Goal: Transaction & Acquisition: Download file/media

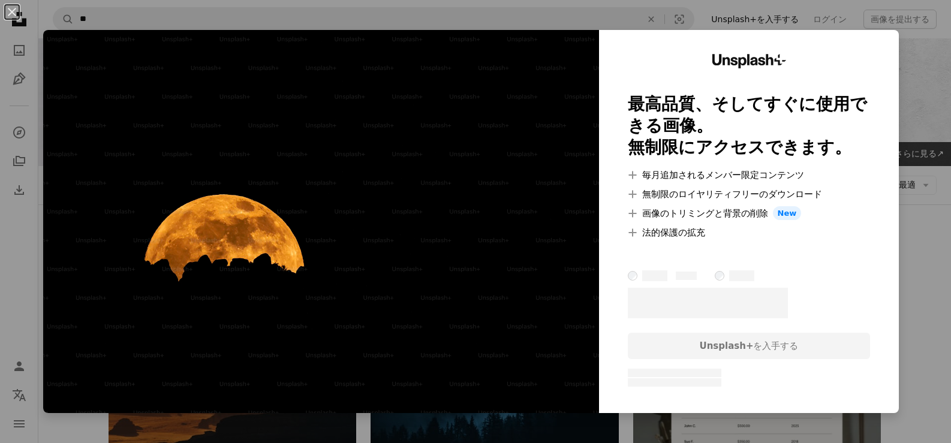
scroll to position [5328, 0]
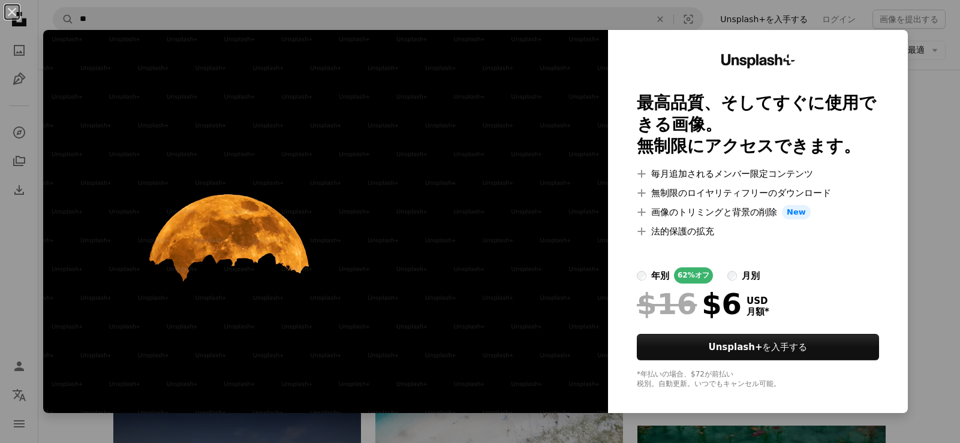
click at [926, 130] on div "An X shape Unsplash+ 最高品質、そしてすぐに使用できる画像。 無制限にアクセスできます。 A plus sign 毎月追加されるメンバー限…" at bounding box center [480, 221] width 960 height 443
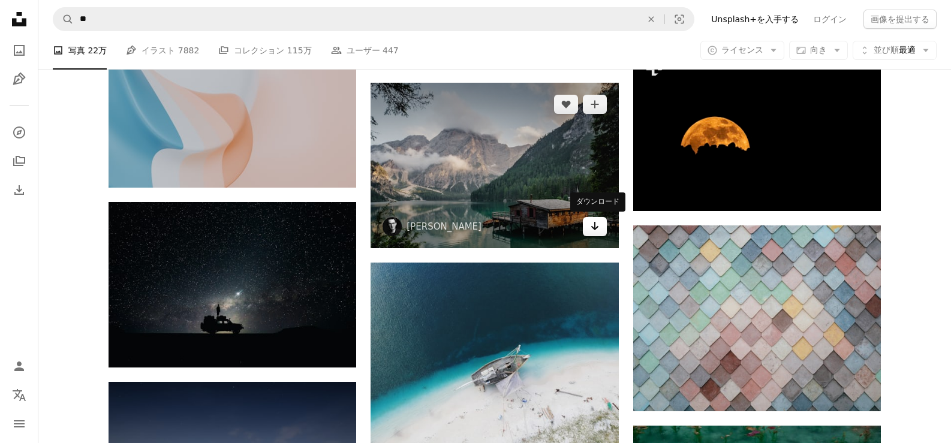
click at [602, 232] on link "Arrow pointing down" at bounding box center [595, 226] width 24 height 19
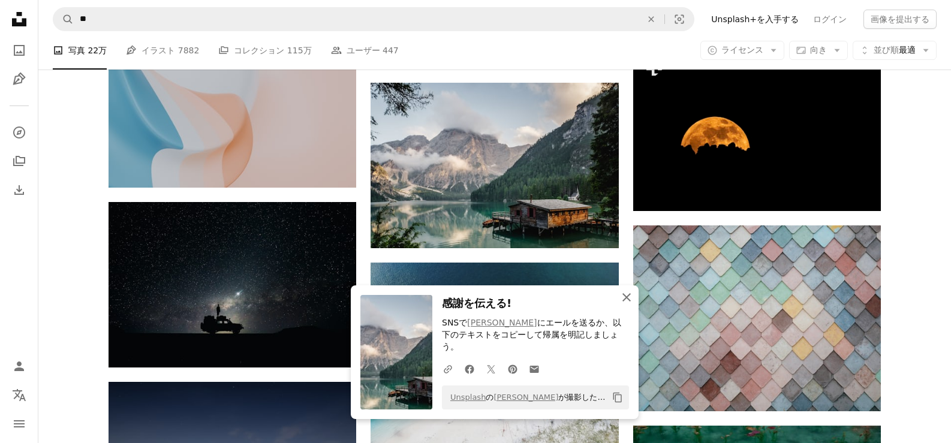
click at [628, 304] on icon "An X shape" at bounding box center [627, 297] width 14 height 14
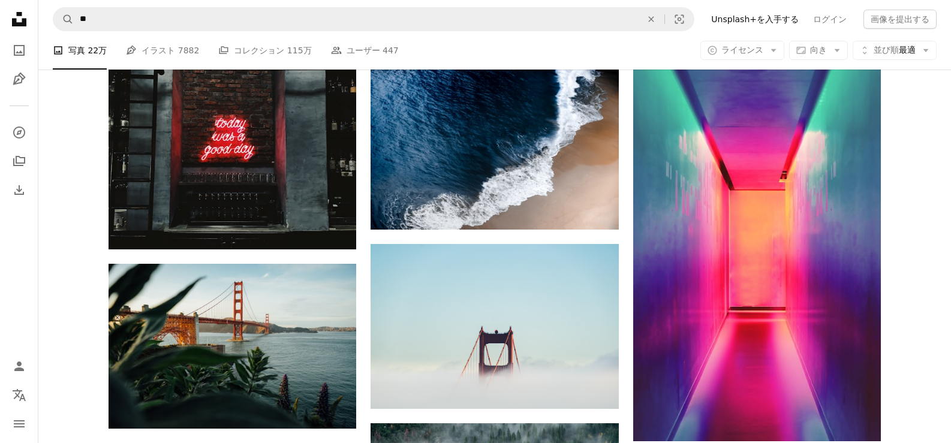
scroll to position [9513, 0]
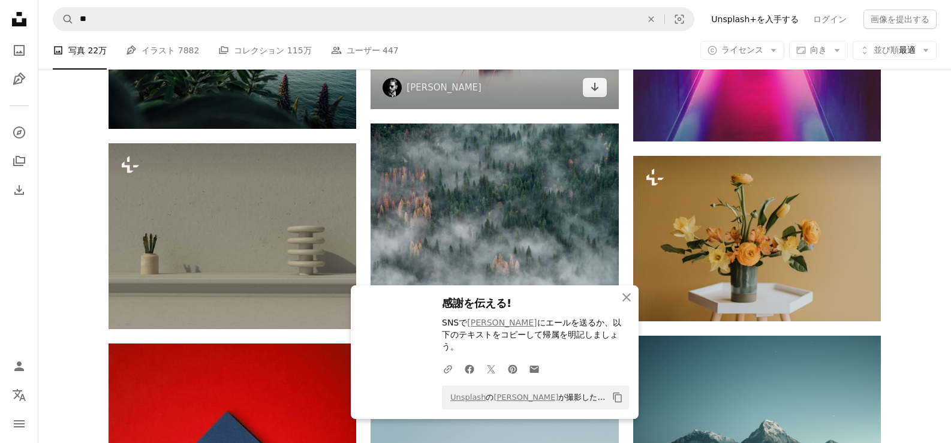
scroll to position [9407, 0]
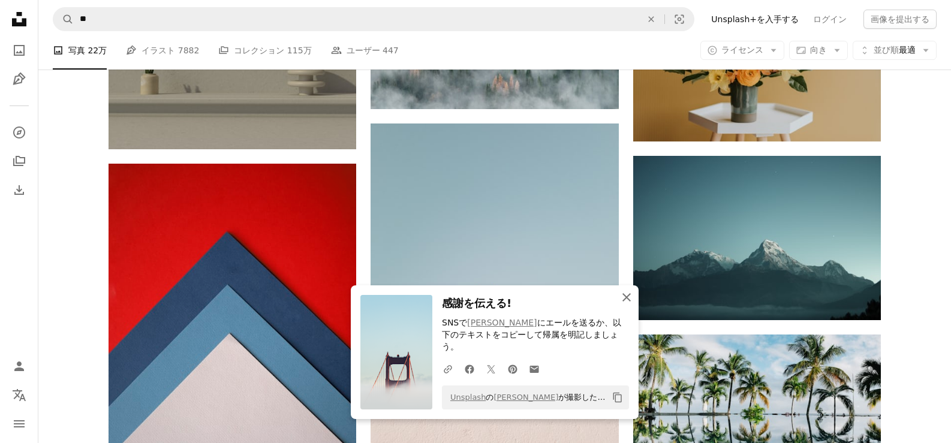
click at [628, 304] on icon "An X shape" at bounding box center [627, 297] width 14 height 14
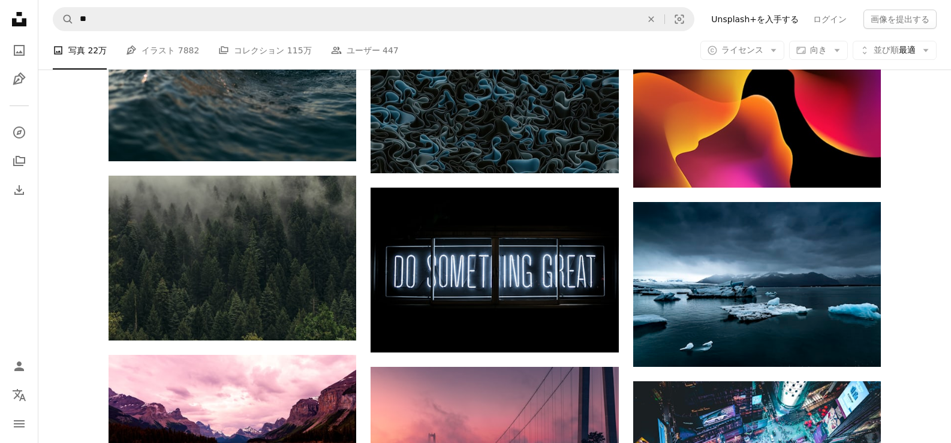
scroll to position [11747, 0]
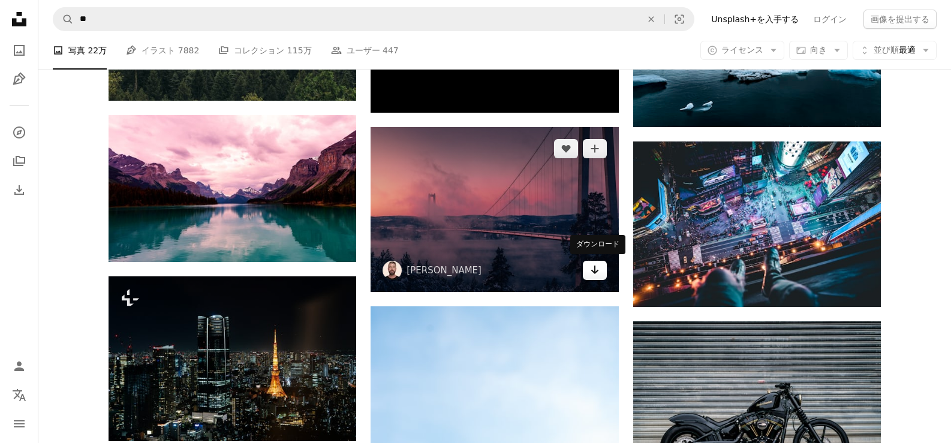
click at [604, 271] on link "Arrow pointing down" at bounding box center [595, 270] width 24 height 19
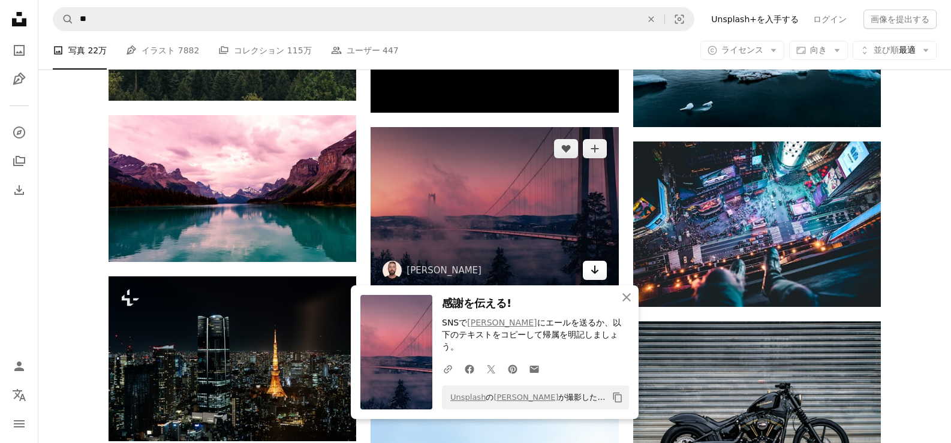
scroll to position [11927, 0]
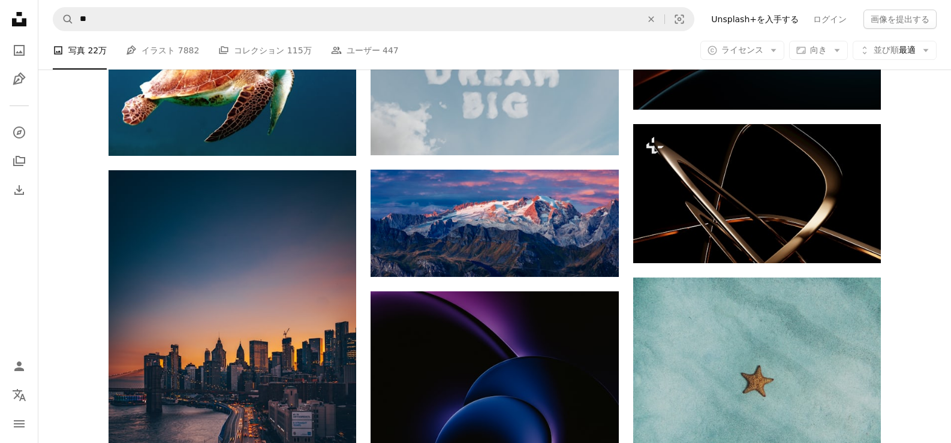
scroll to position [35008, 0]
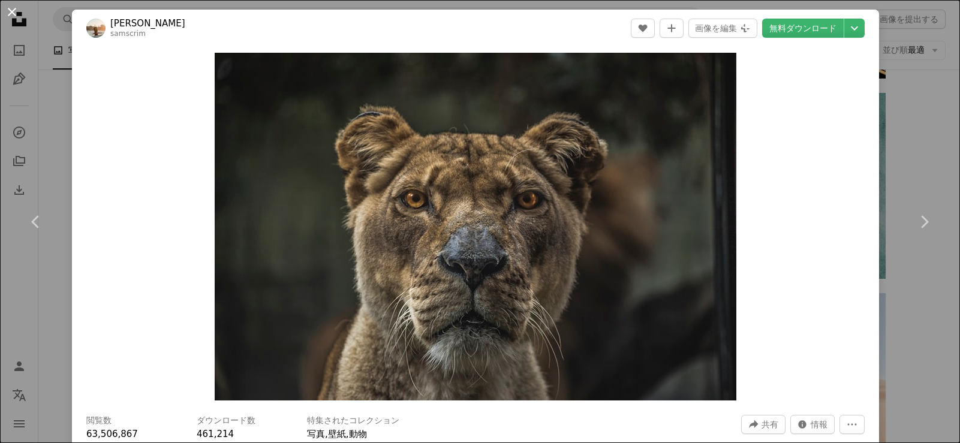
click at [12, 12] on button "An X shape" at bounding box center [12, 12] width 14 height 14
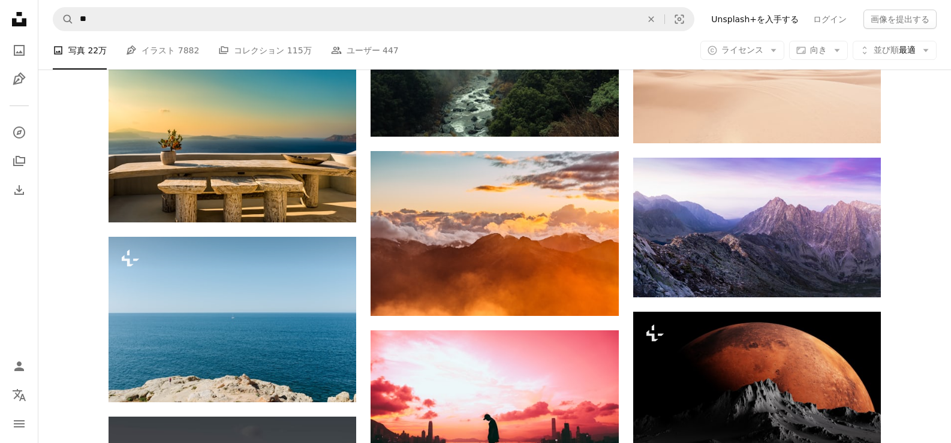
scroll to position [35382, 0]
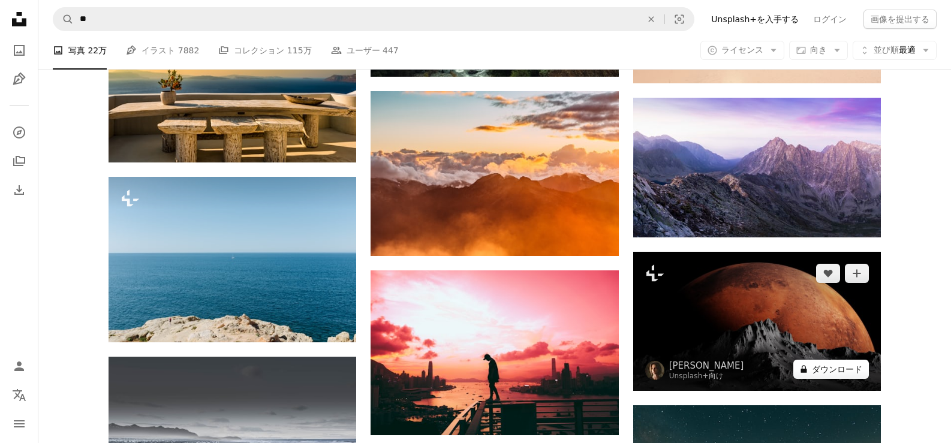
click at [825, 361] on button "A lock ダウンロード" at bounding box center [832, 369] width 76 height 19
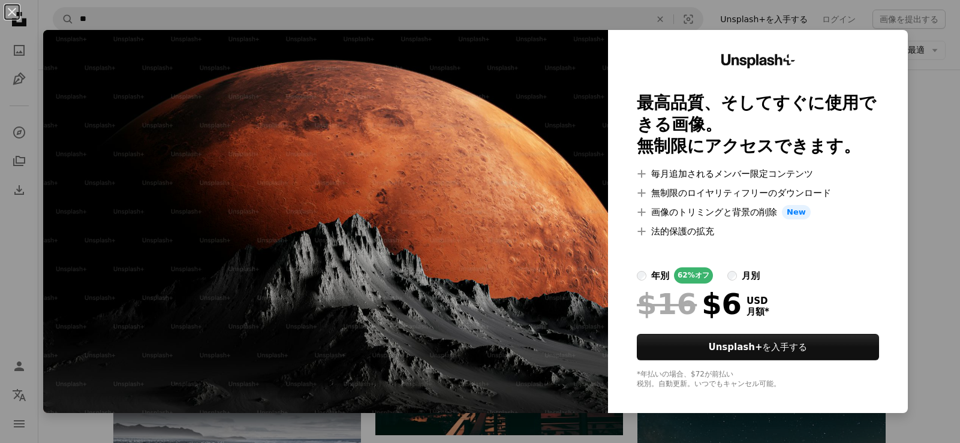
click at [920, 118] on div "An X shape Unsplash+ 最高品質、そしてすぐに使用できる画像。 無制限にアクセスできます。 A plus sign 毎月追加されるメンバー限…" at bounding box center [480, 221] width 960 height 443
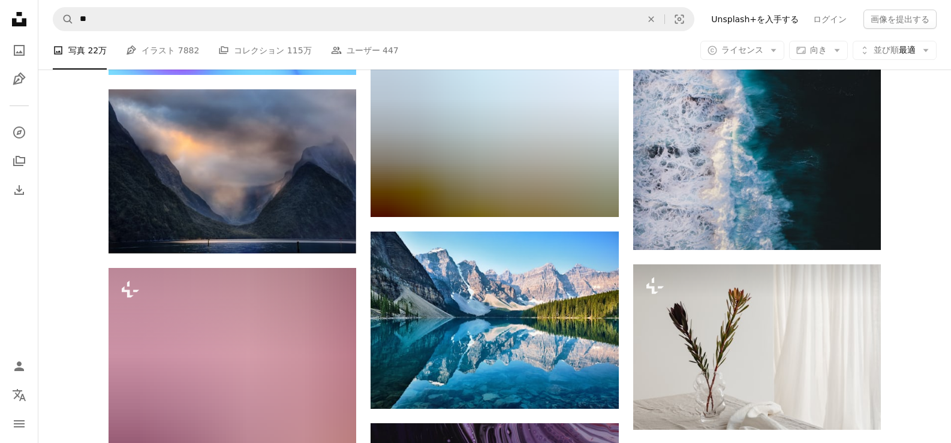
scroll to position [37242, 0]
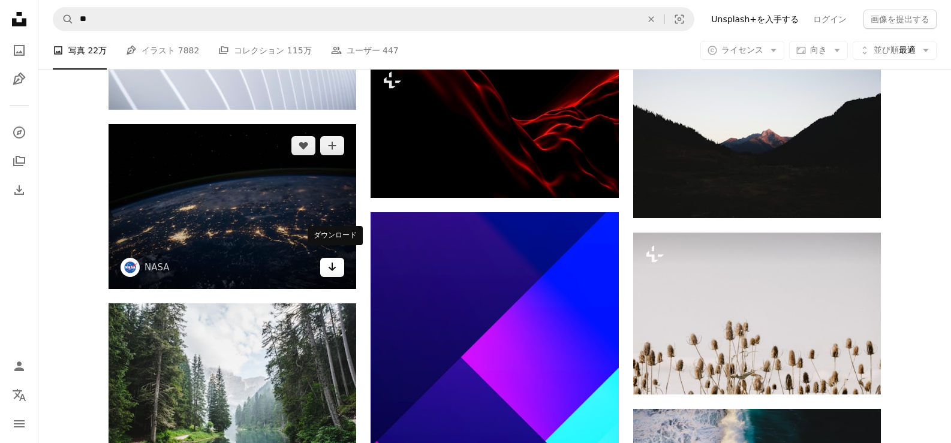
click at [334, 263] on icon "ダウンロード" at bounding box center [333, 267] width 8 height 8
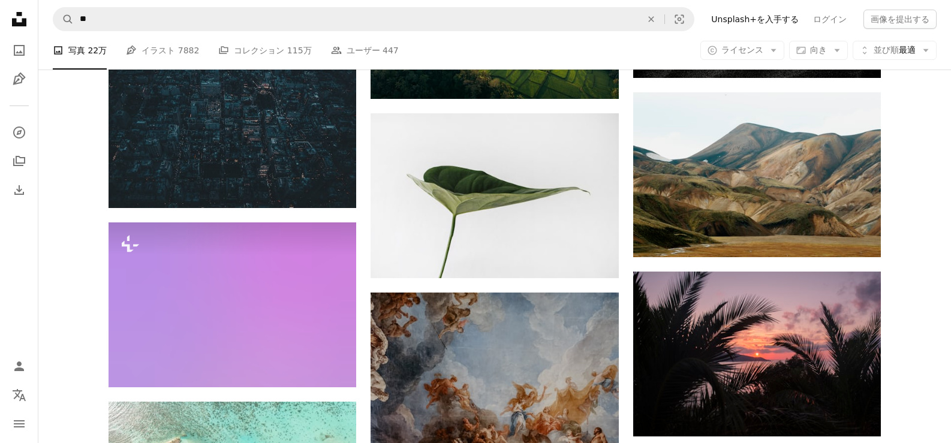
scroll to position [50409, 0]
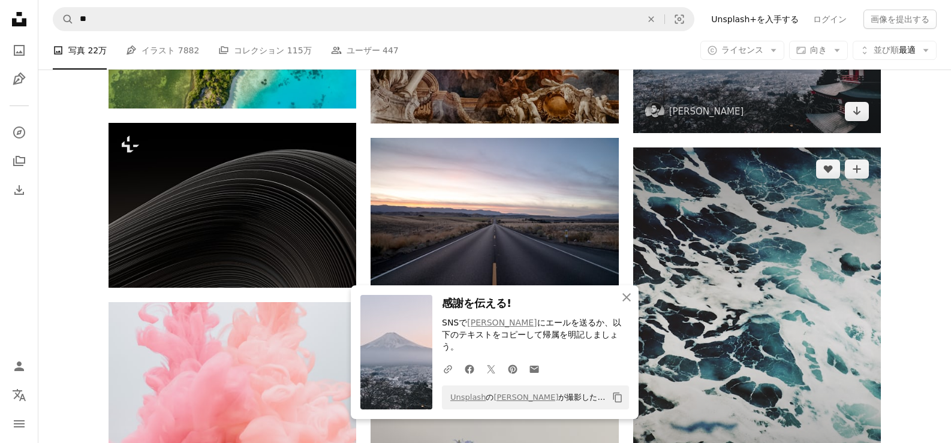
scroll to position [50260, 0]
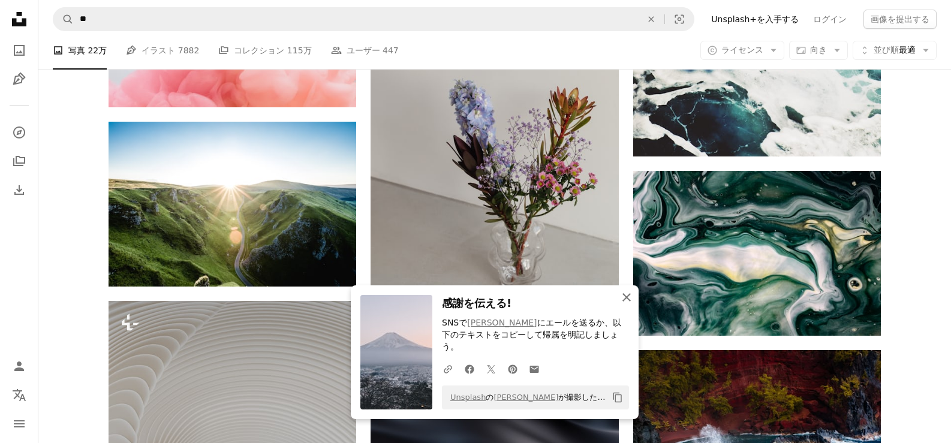
click at [627, 304] on icon "An X shape" at bounding box center [627, 297] width 14 height 14
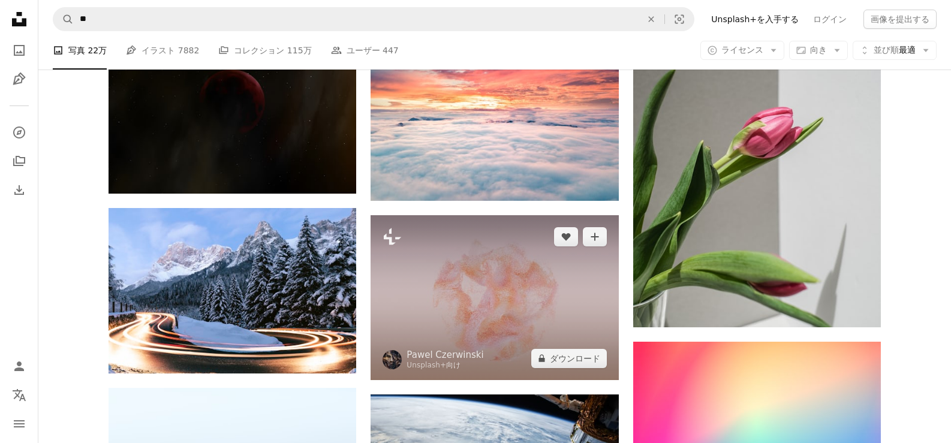
scroll to position [52572, 0]
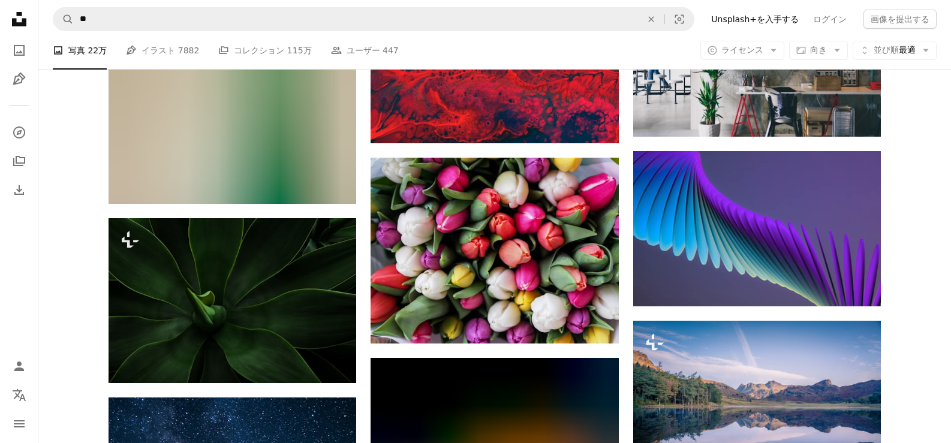
scroll to position [60071, 0]
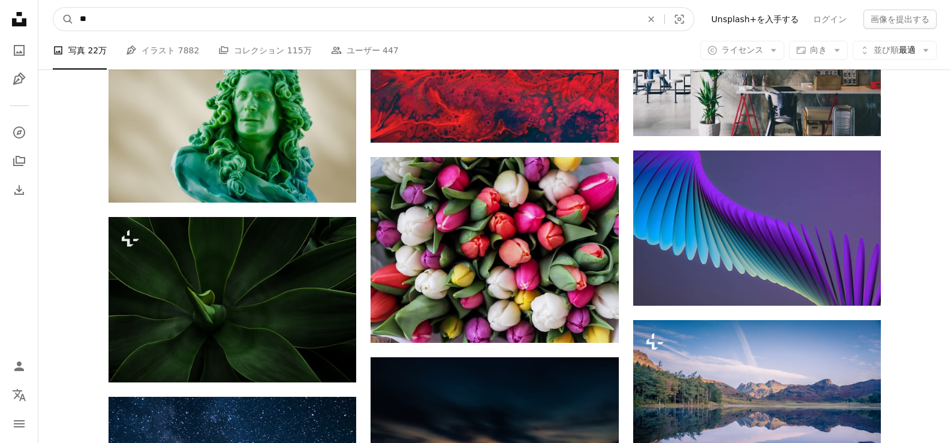
click at [359, 22] on input "**" at bounding box center [356, 19] width 564 height 23
type input "*******"
click button "A magnifying glass" at bounding box center [63, 19] width 20 height 23
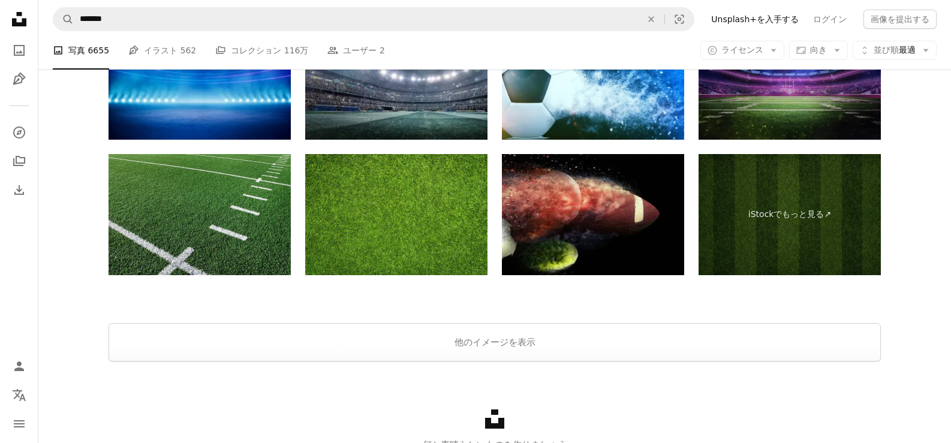
scroll to position [2155, 0]
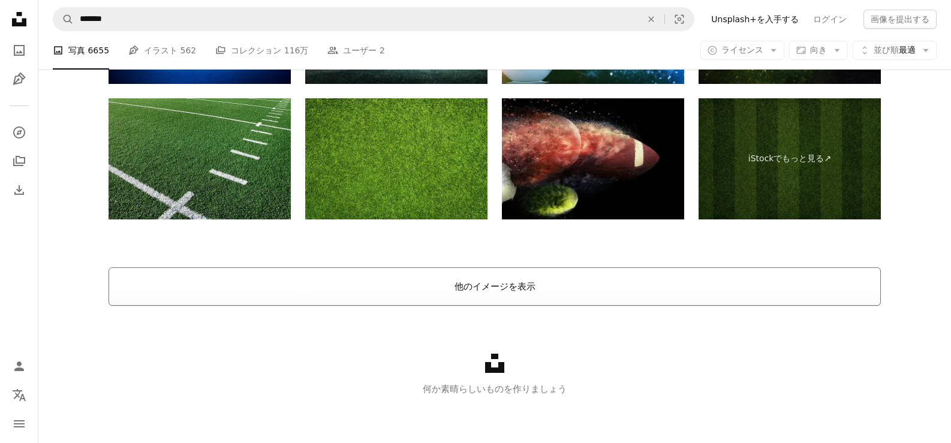
click at [485, 285] on button "他のイメージを表示" at bounding box center [495, 287] width 773 height 38
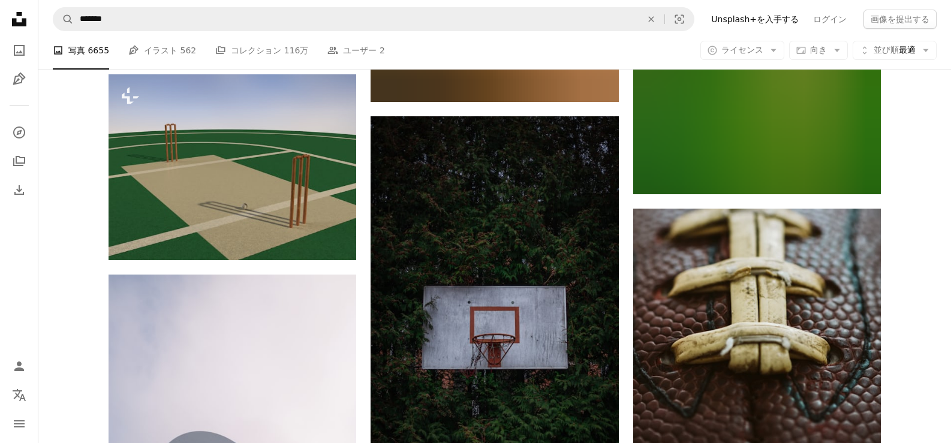
scroll to position [24530, 0]
